Goal: Task Accomplishment & Management: Manage account settings

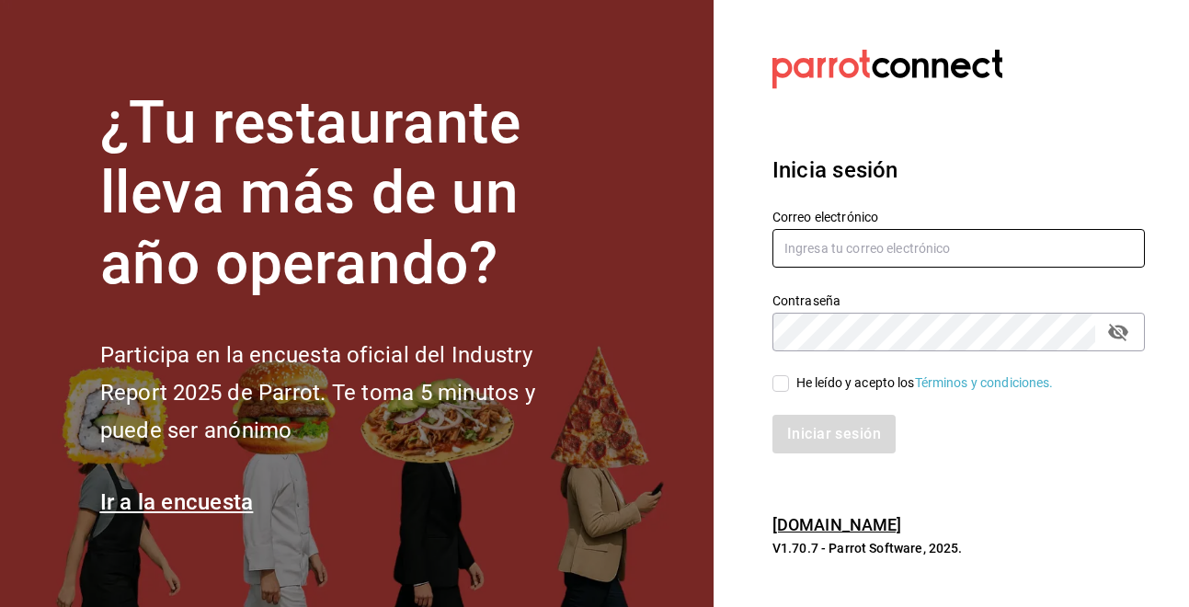
click at [872, 244] on input "text" at bounding box center [958, 248] width 372 height 39
type input "[EMAIL_ADDRESS][DOMAIN_NAME]"
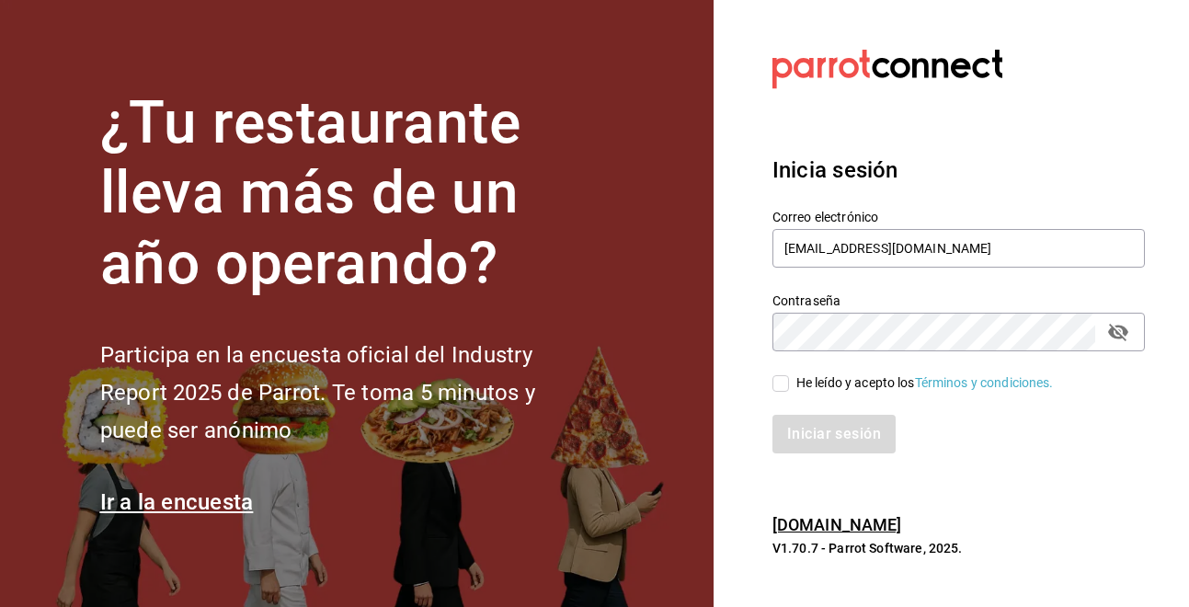
click at [785, 389] on input "He leído y acepto los Términos y condiciones." at bounding box center [780, 383] width 17 height 17
checkbox input "true"
click at [803, 419] on button "Iniciar sesión" at bounding box center [834, 434] width 125 height 39
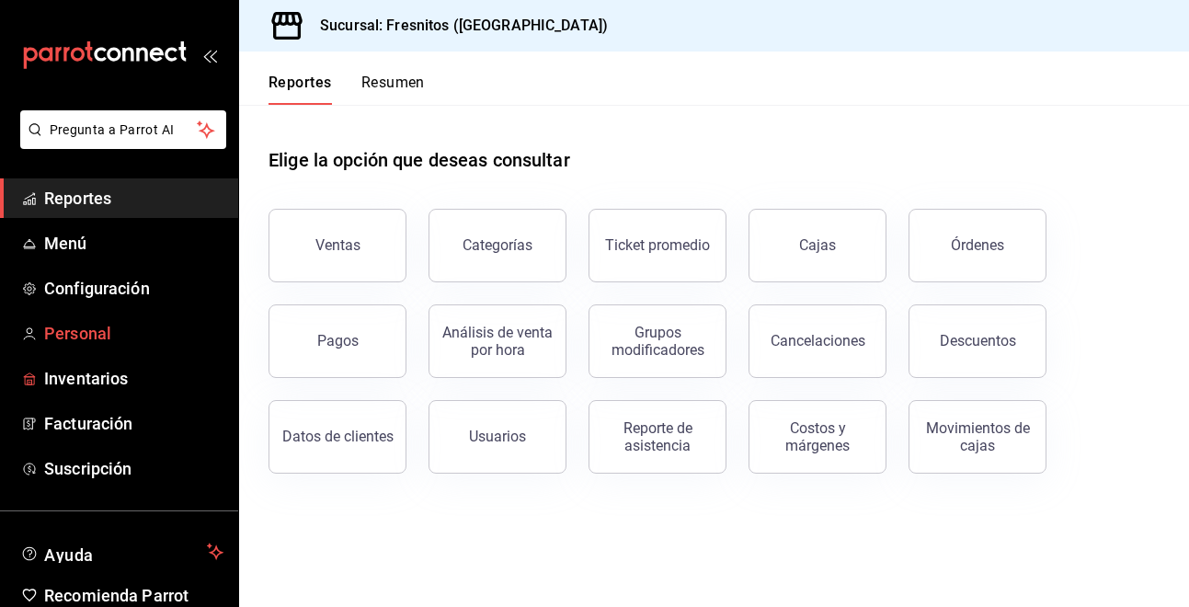
click at [70, 329] on span "Personal" at bounding box center [133, 333] width 179 height 25
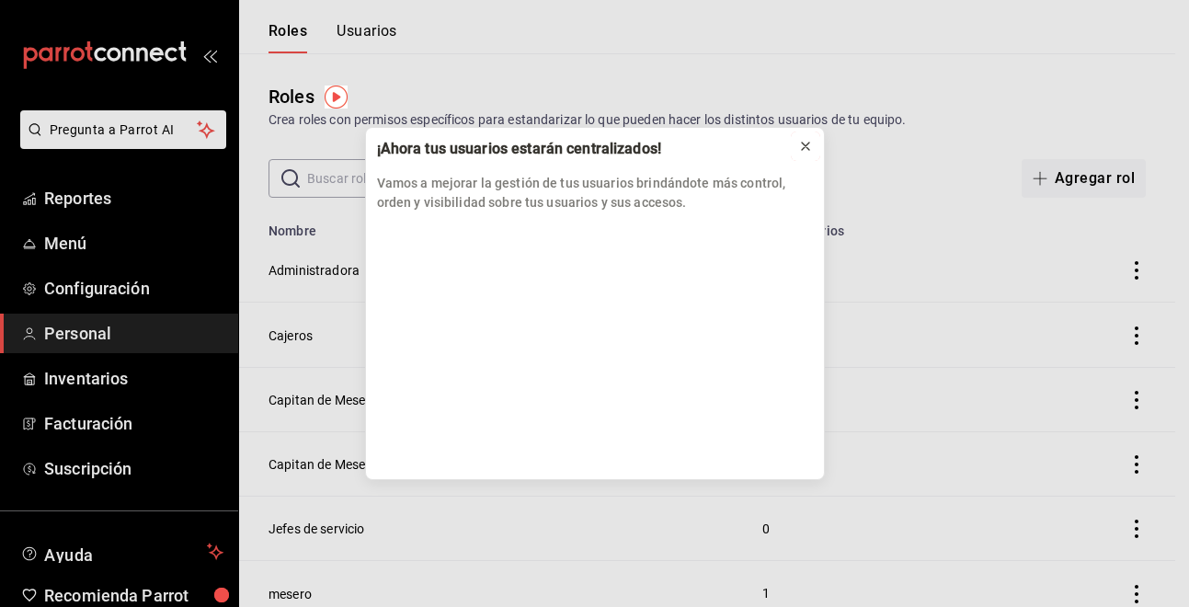
click at [802, 142] on icon at bounding box center [805, 145] width 7 height 7
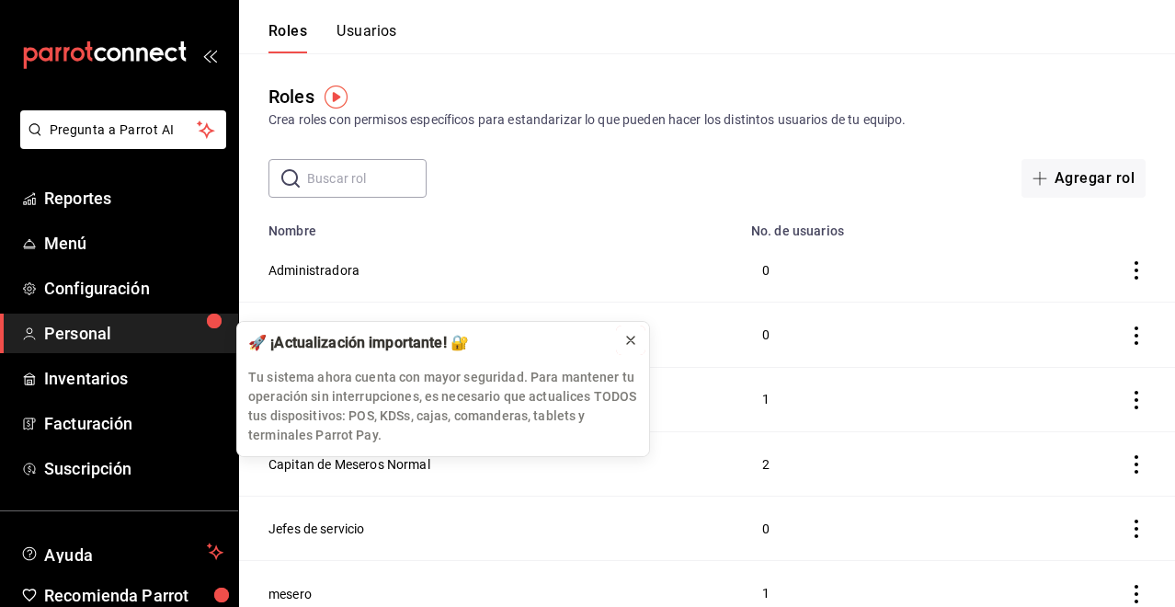
click at [632, 340] on icon at bounding box center [630, 340] width 15 height 15
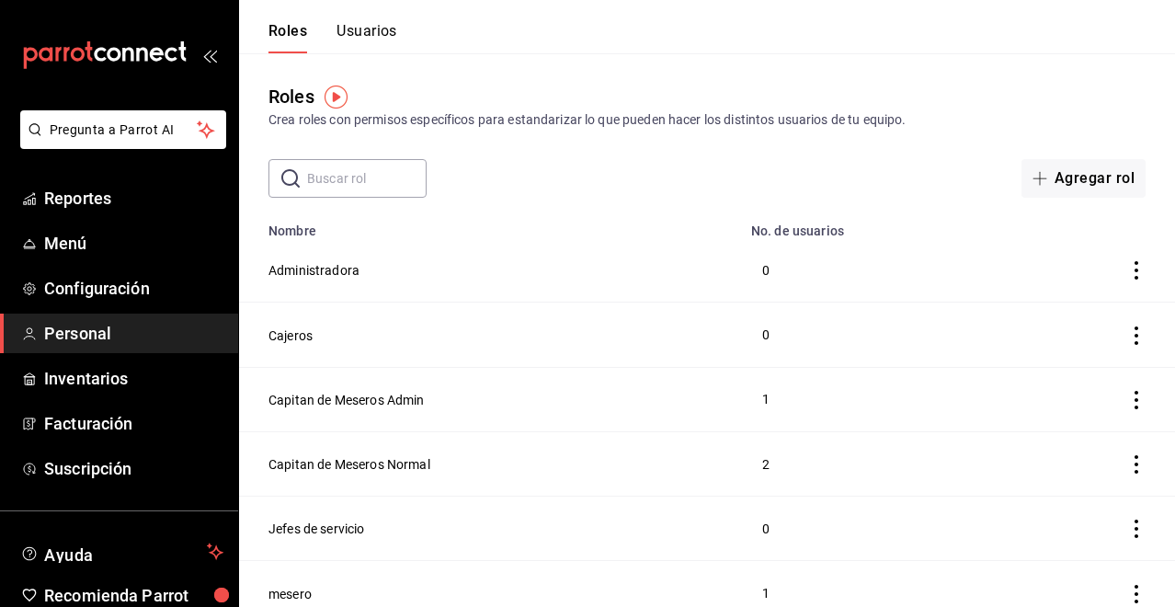
click at [359, 28] on button "Usuarios" at bounding box center [366, 37] width 61 height 31
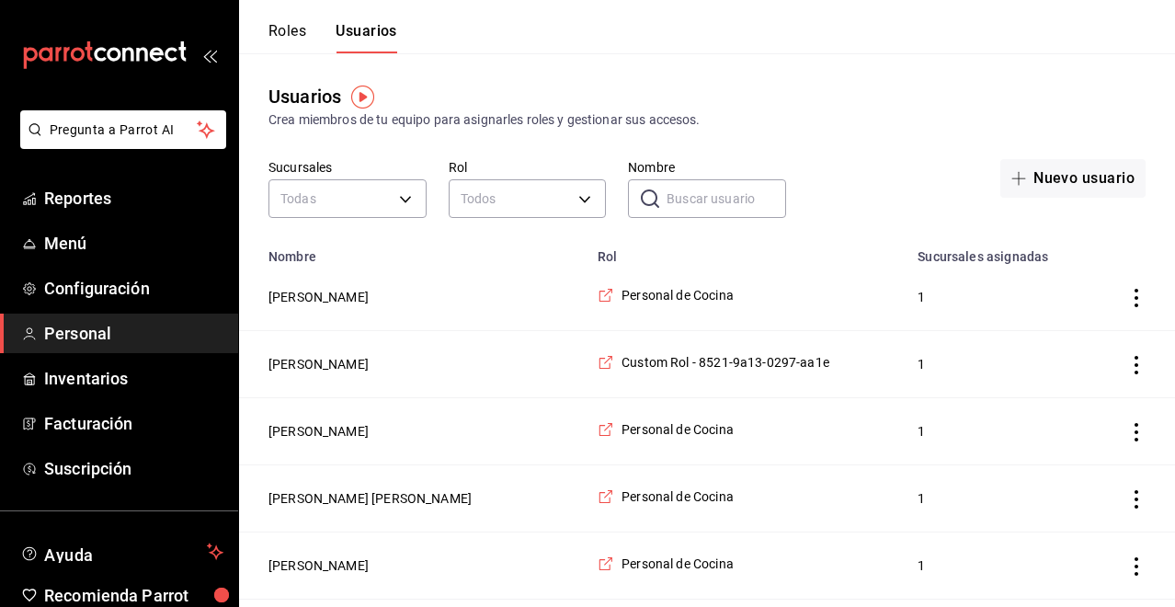
click at [718, 191] on input "Nombre" at bounding box center [727, 198] width 120 height 37
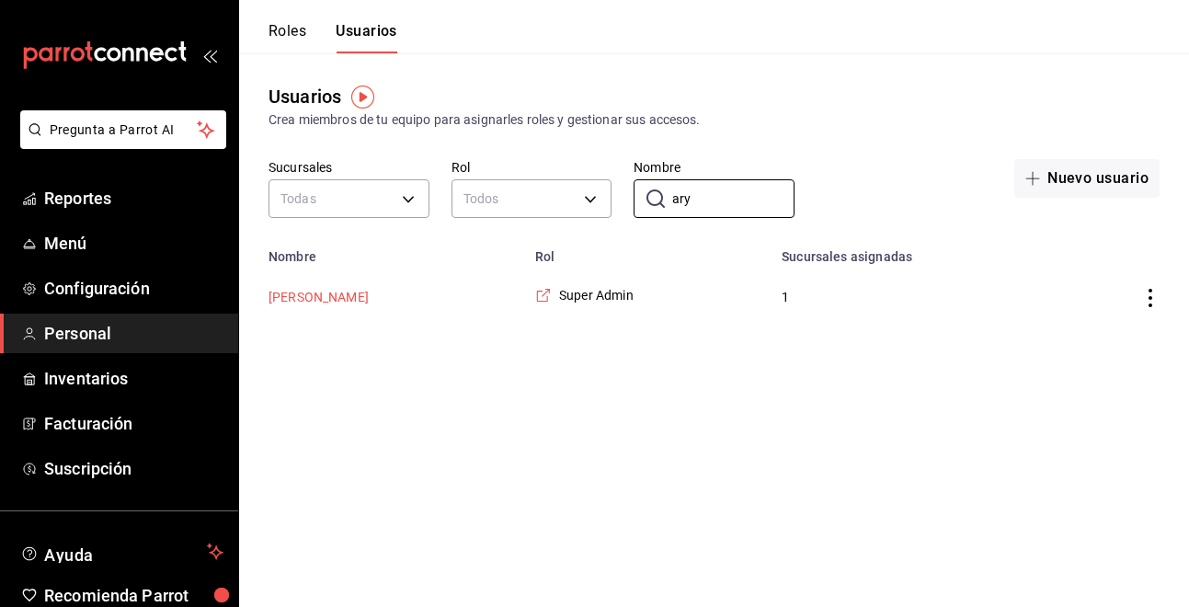
type input "ary"
click at [316, 297] on button "[PERSON_NAME]" at bounding box center [318, 297] width 100 height 18
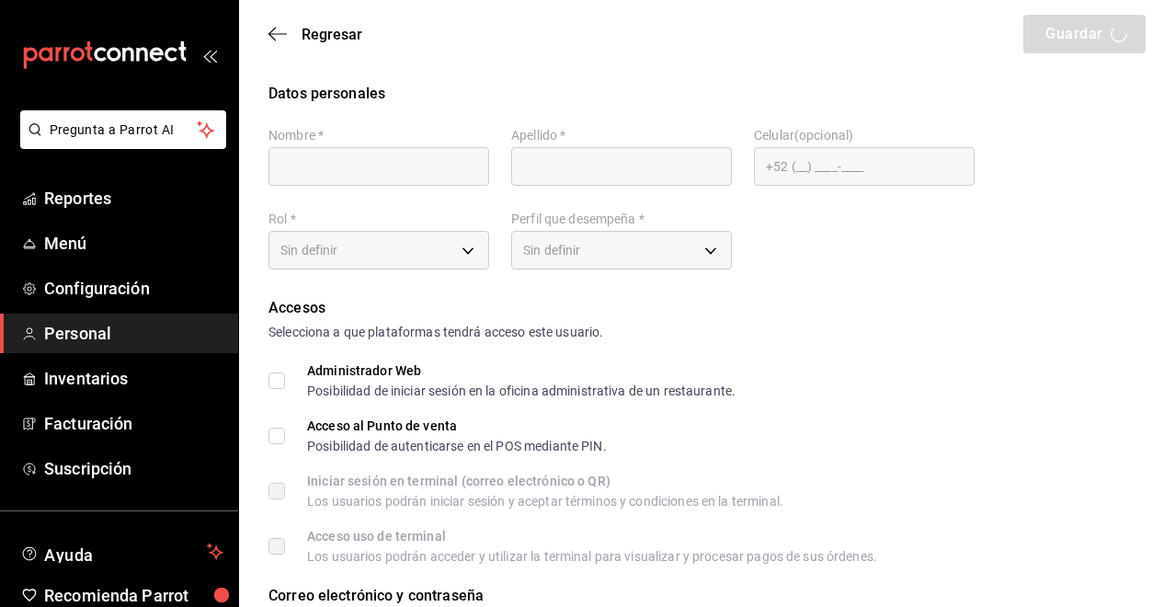
type input "Aryza"
type input "[PERSON_NAME]"
checkbox input "true"
type input "[EMAIL_ADDRESS][DOMAIN_NAME]"
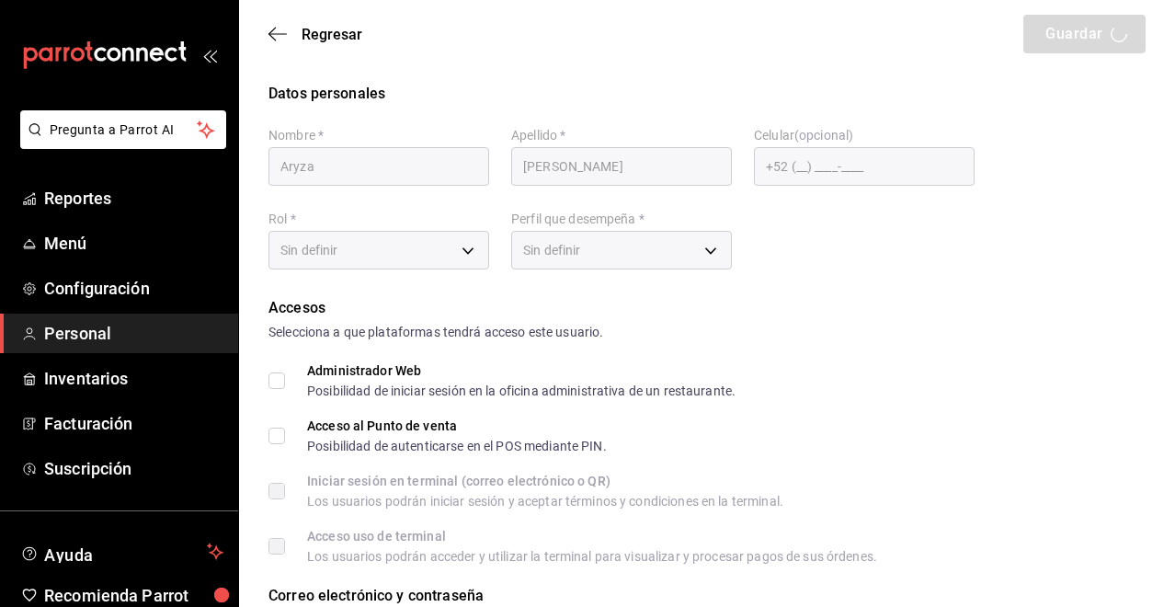
type input "1904"
type input "e2ddc01d-a43f-46aa-bcab-455b62cdccfd"
type input "CASHIER"
checkbox input "true"
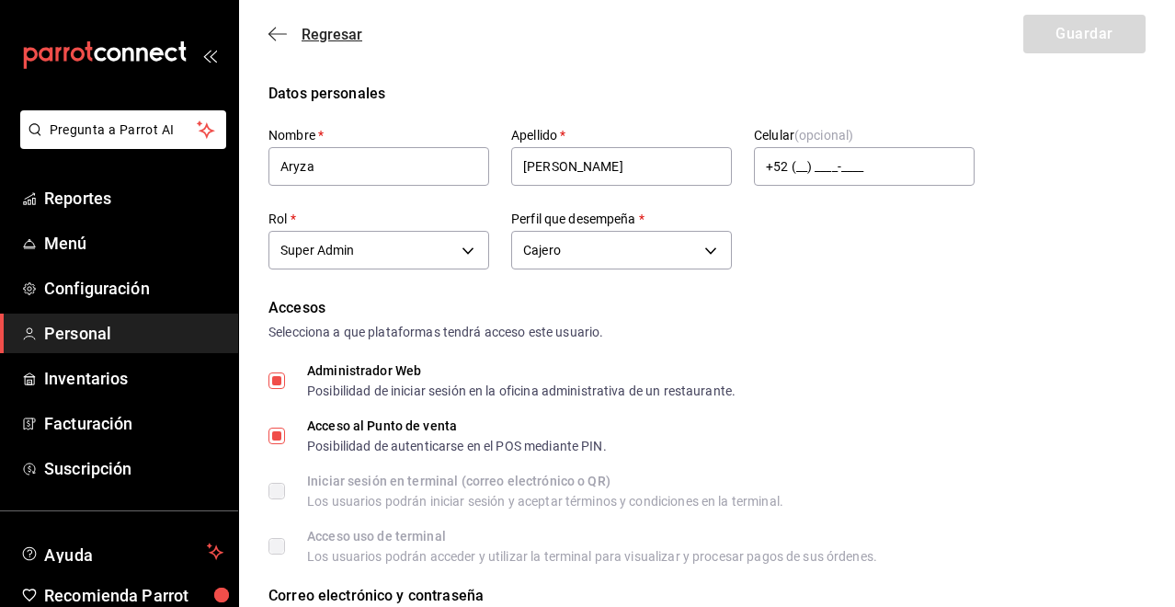
click at [270, 35] on icon "button" at bounding box center [271, 35] width 7 height 14
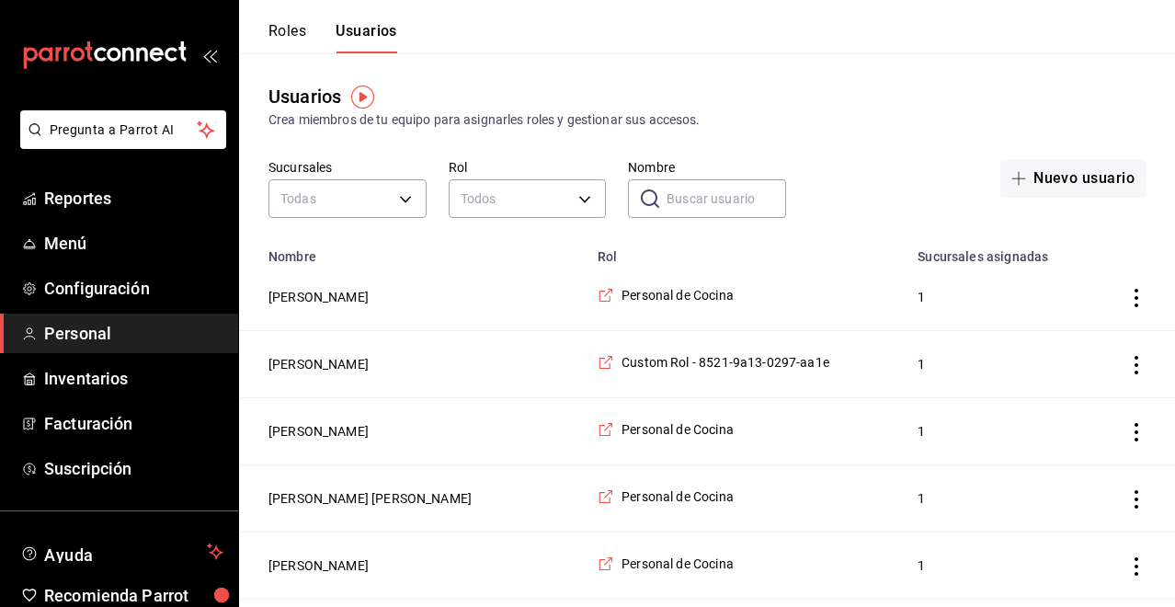
click at [707, 203] on input "Nombre" at bounding box center [727, 198] width 120 height 37
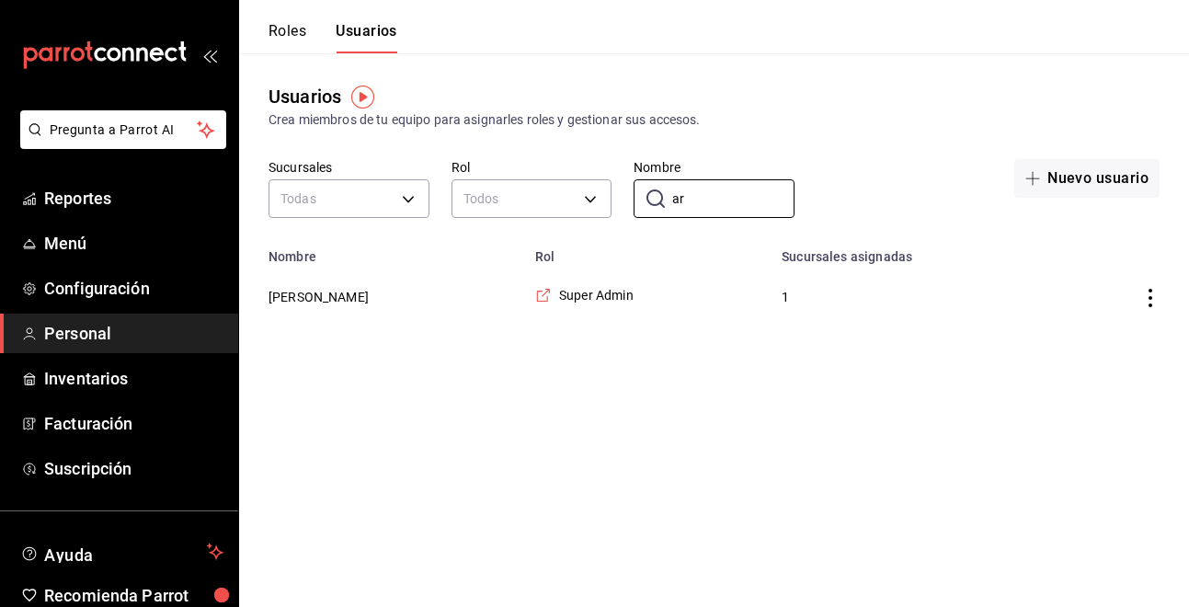
type input "a"
type input "brend"
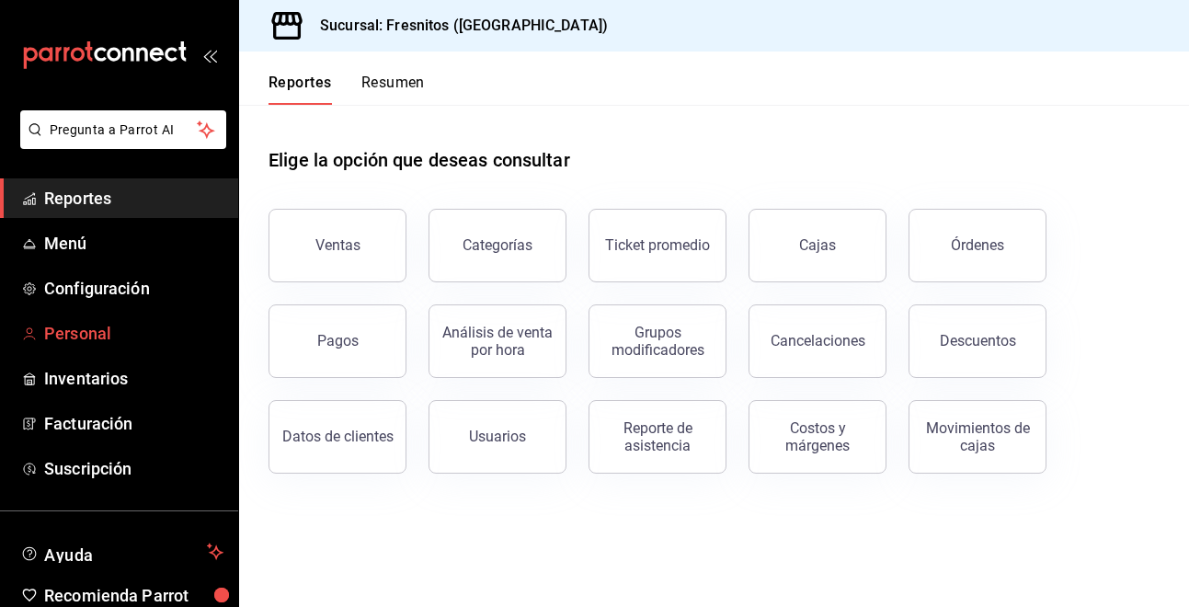
click at [103, 331] on span "Personal" at bounding box center [133, 333] width 179 height 25
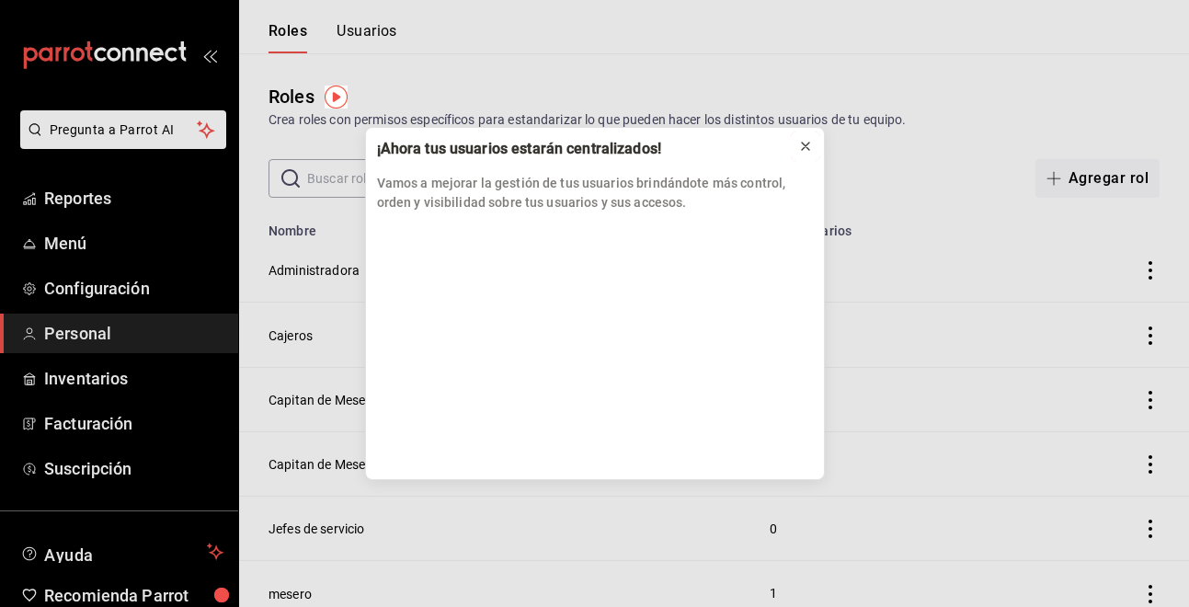
click at [803, 146] on icon at bounding box center [805, 146] width 15 height 15
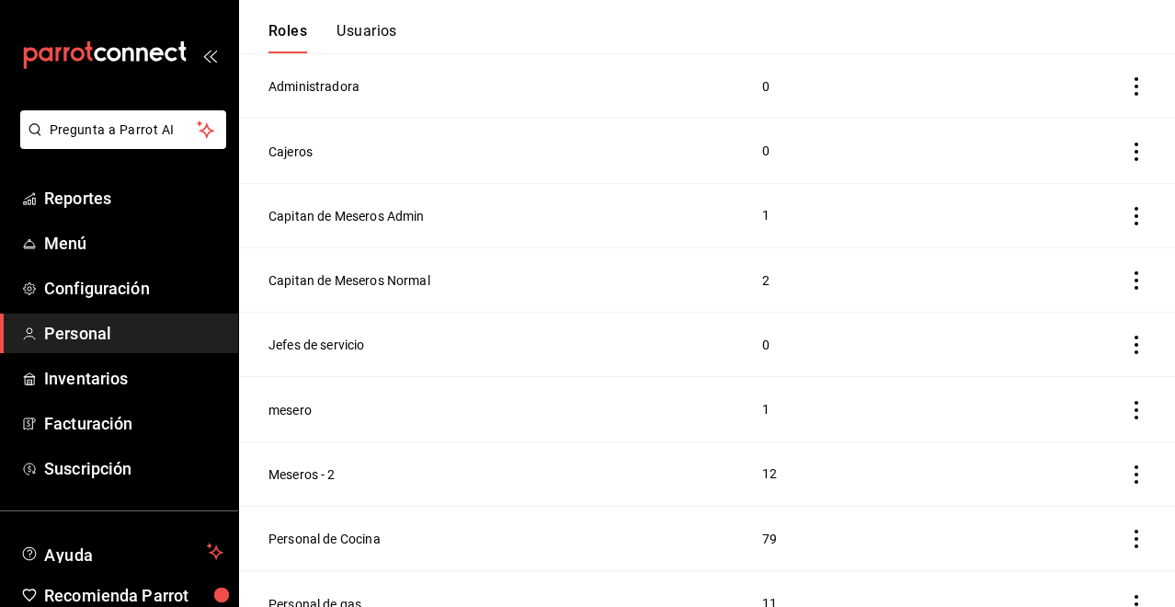
scroll to position [276, 0]
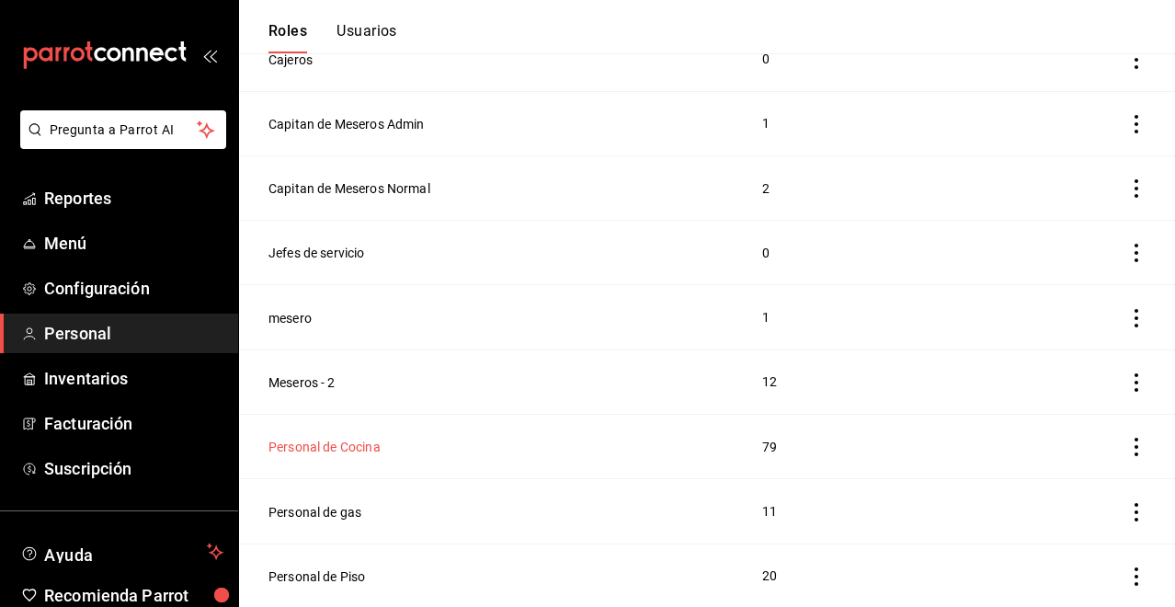
click at [363, 441] on button "Personal de Cocina" at bounding box center [324, 447] width 112 height 18
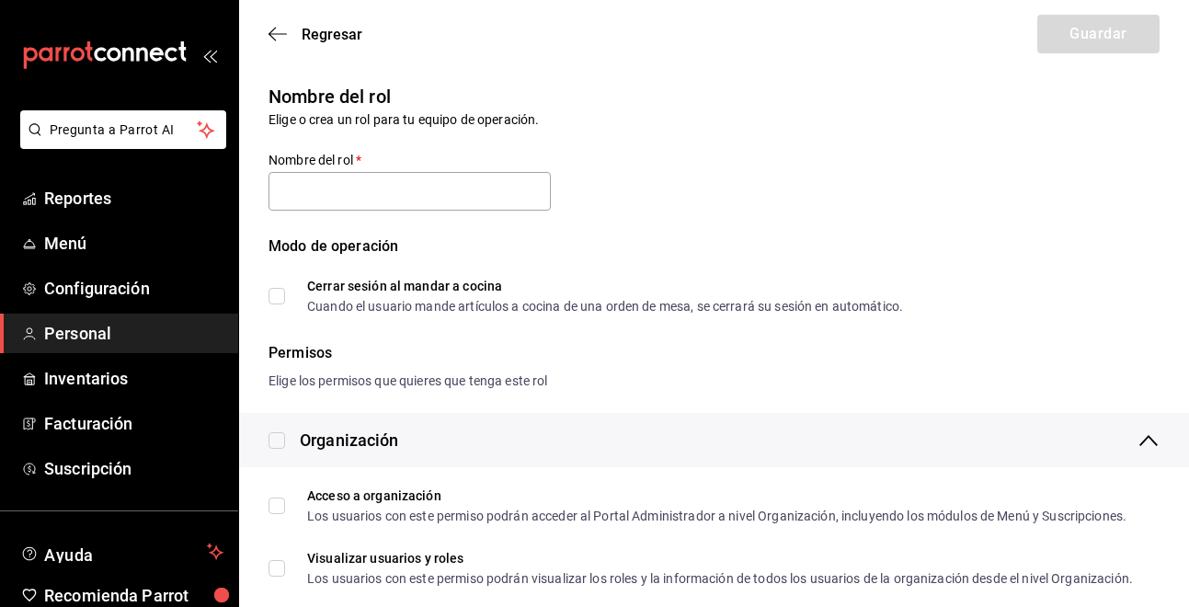
type input "Personal de Cocina"
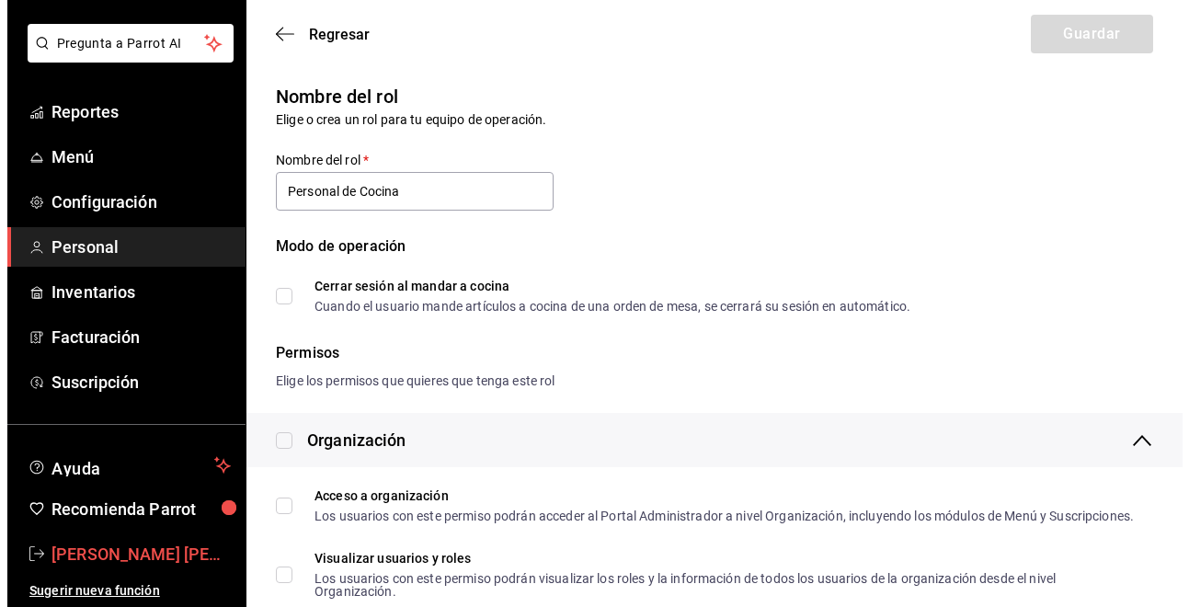
scroll to position [87, 0]
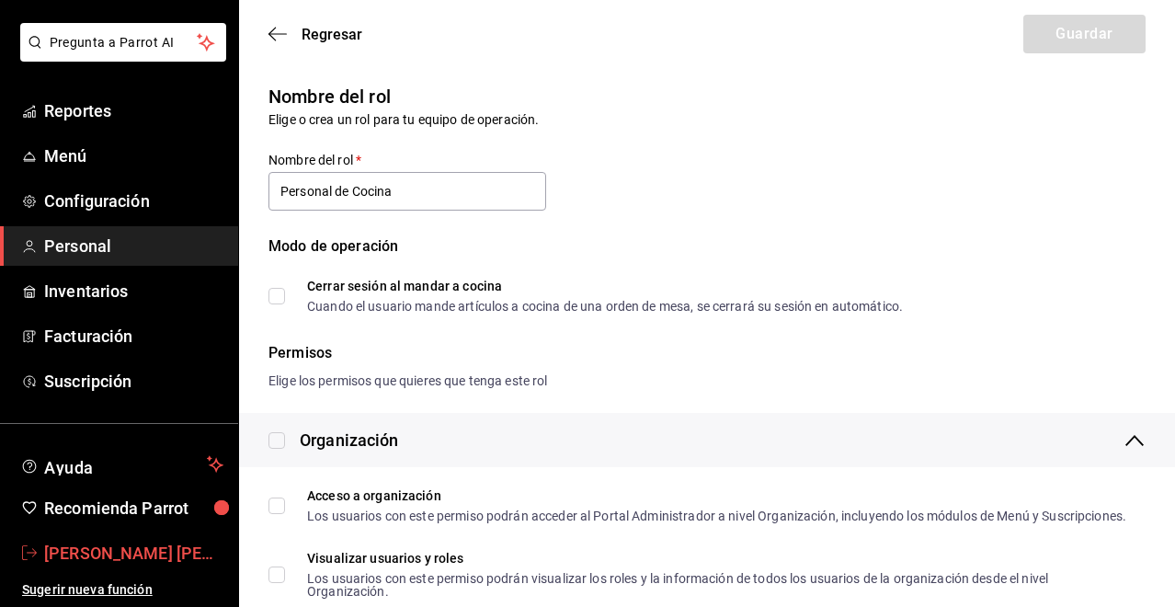
click at [118, 557] on span "[PERSON_NAME]" at bounding box center [133, 553] width 179 height 25
